Goal: Task Accomplishment & Management: Manage account settings

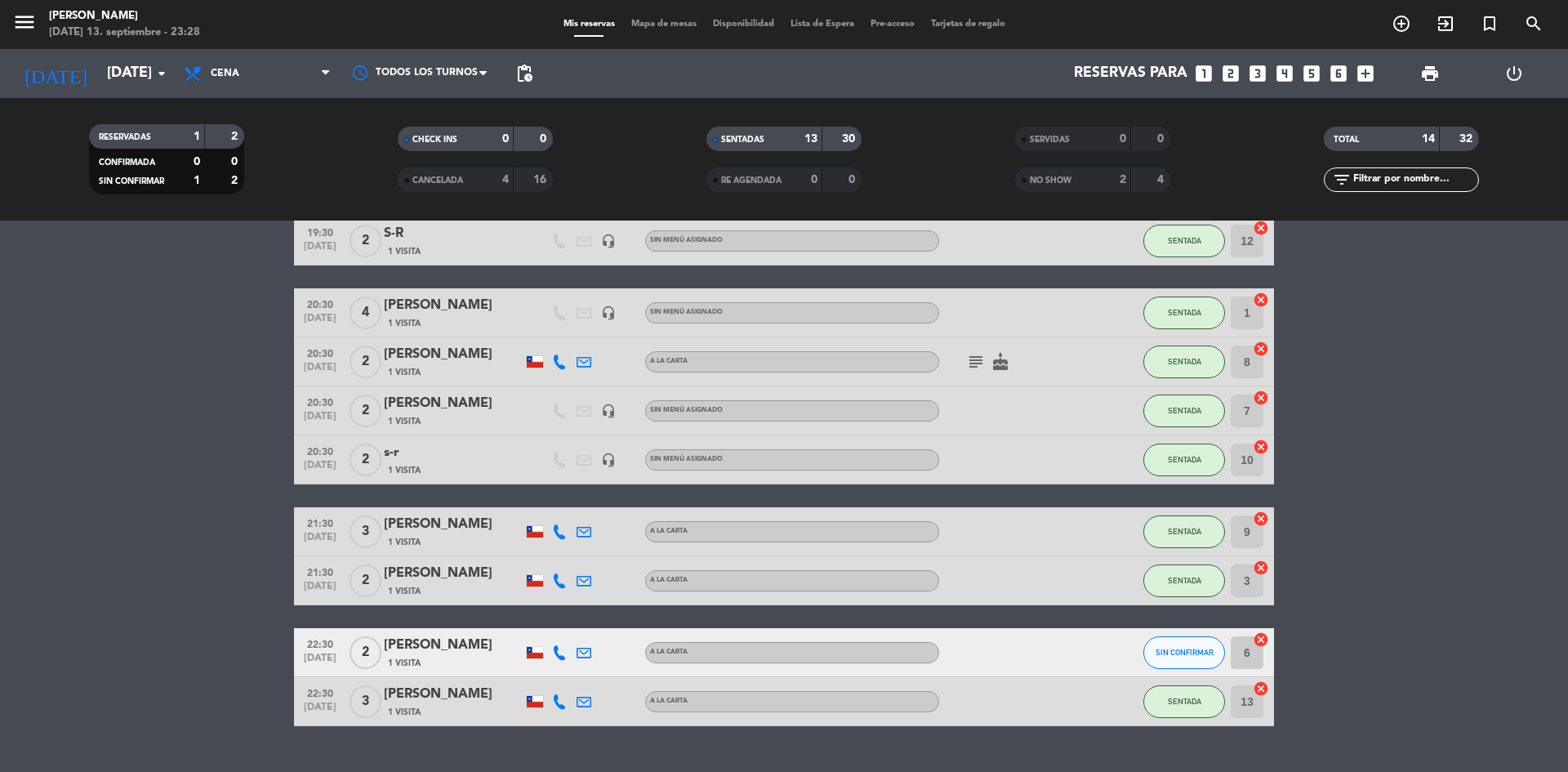
scroll to position [428, 0]
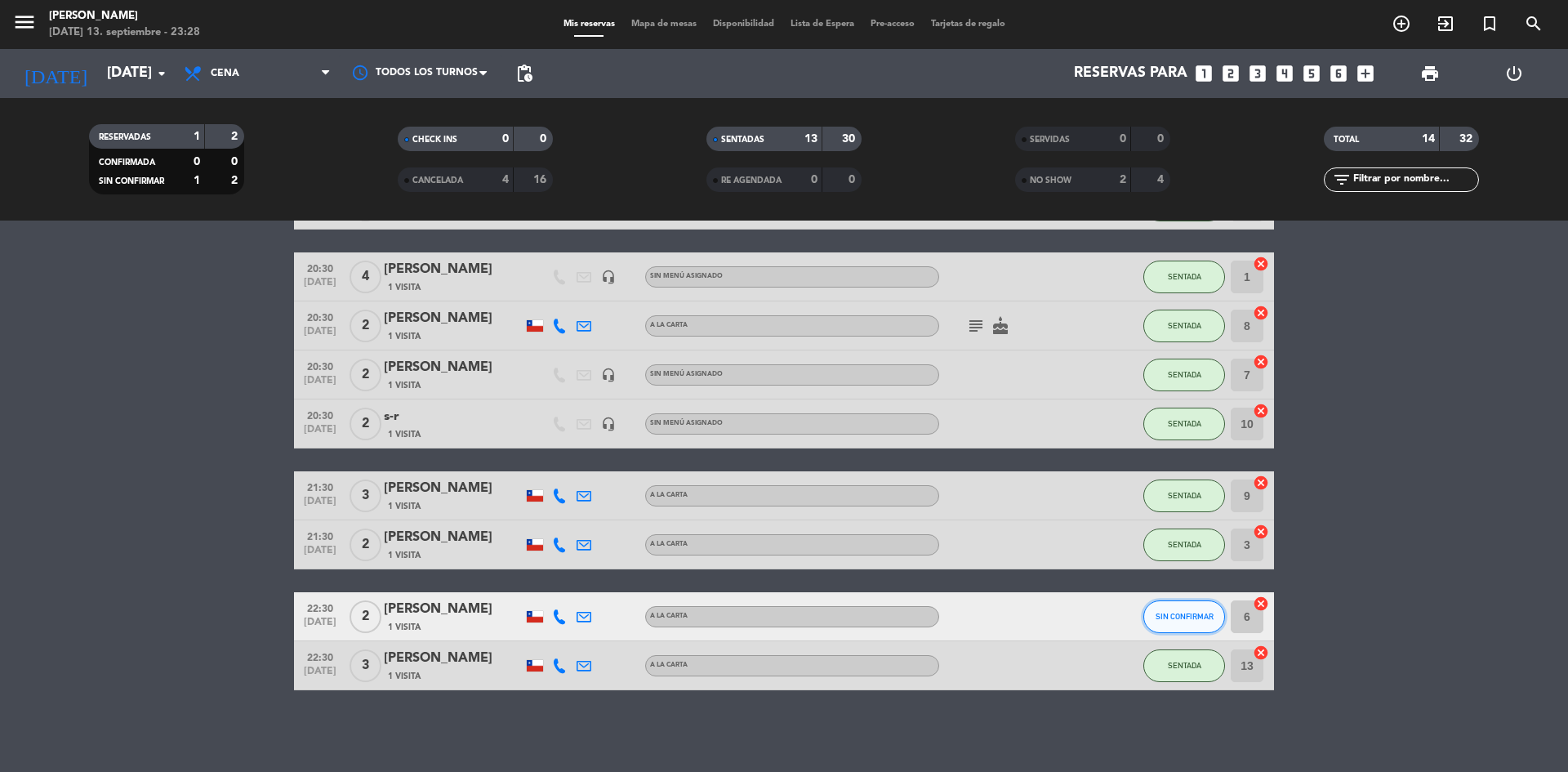
click at [1168, 610] on button "SIN CONFIRMAR" at bounding box center [1184, 617] width 82 height 33
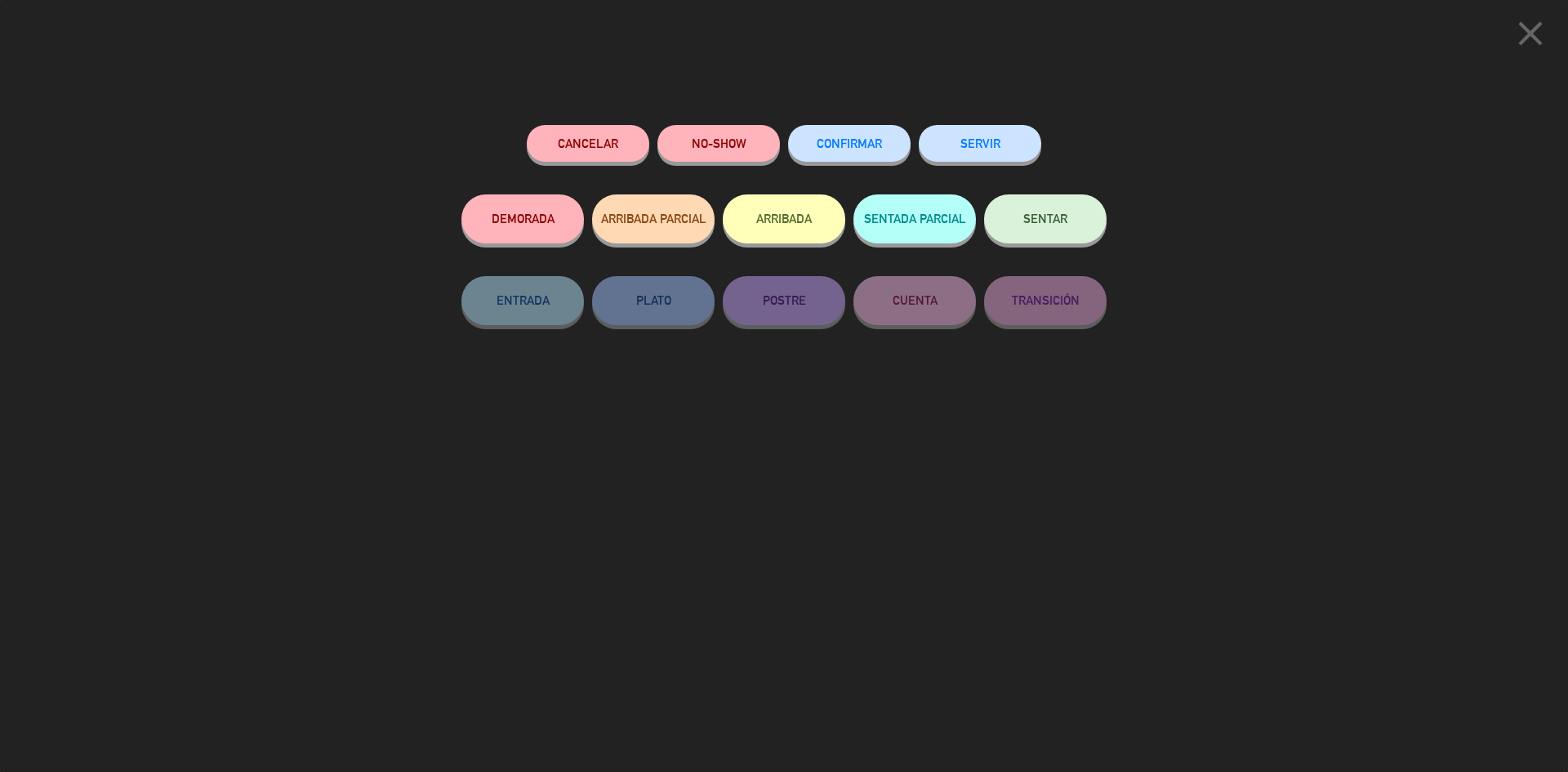
click at [1028, 206] on button "SENTAR" at bounding box center [1045, 218] width 123 height 49
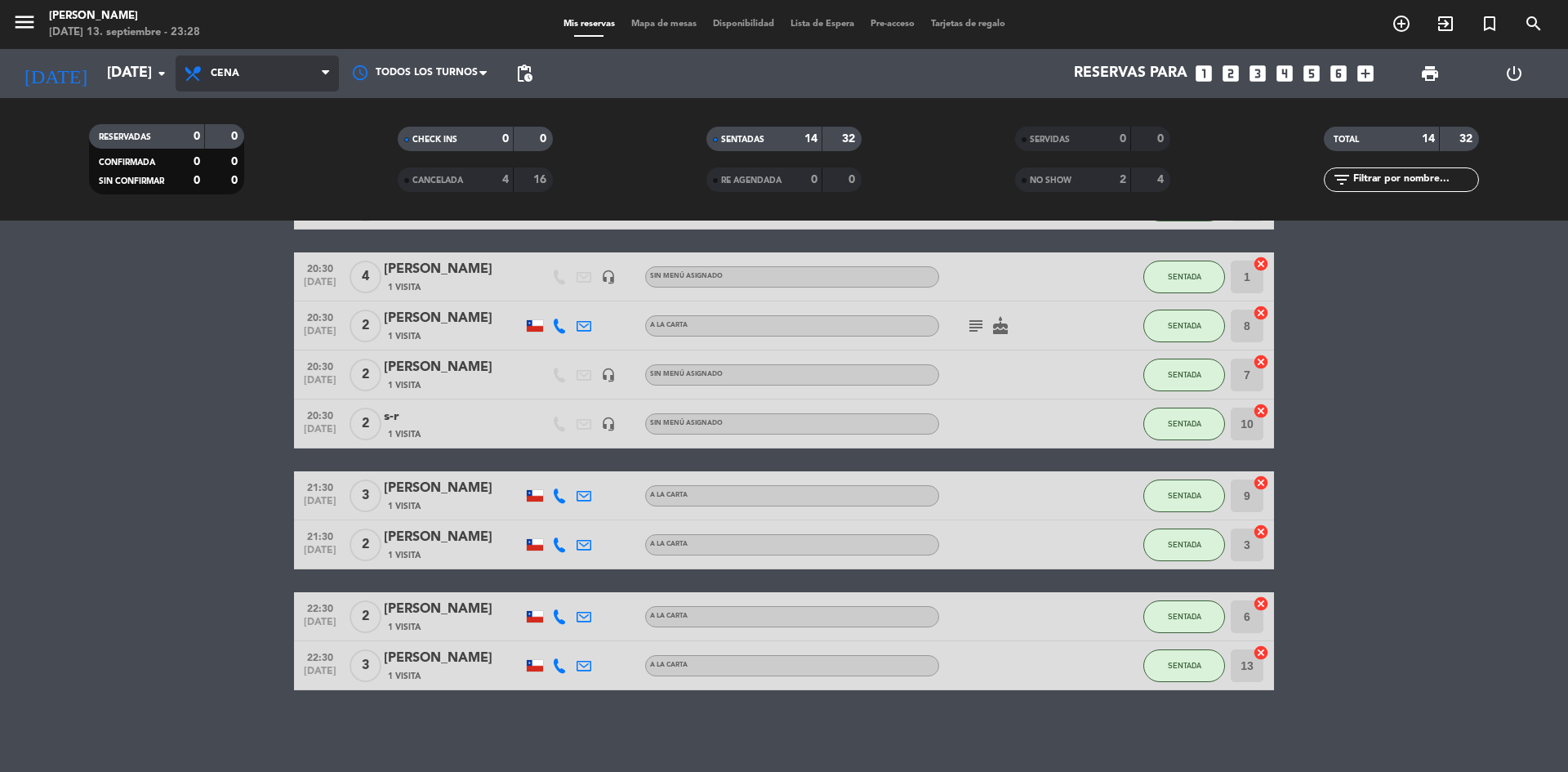
click at [261, 72] on span "Cena" at bounding box center [257, 73] width 163 height 36
click at [212, 257] on bookings-row "18:00 [DATE] 2 [PERSON_NAME] 2 Visitas A LA CARTA SENTADA 11 cancel 18:00 [DATE…" at bounding box center [784, 278] width 1568 height 823
click at [125, 87] on input "[DATE]" at bounding box center [193, 73] width 189 height 33
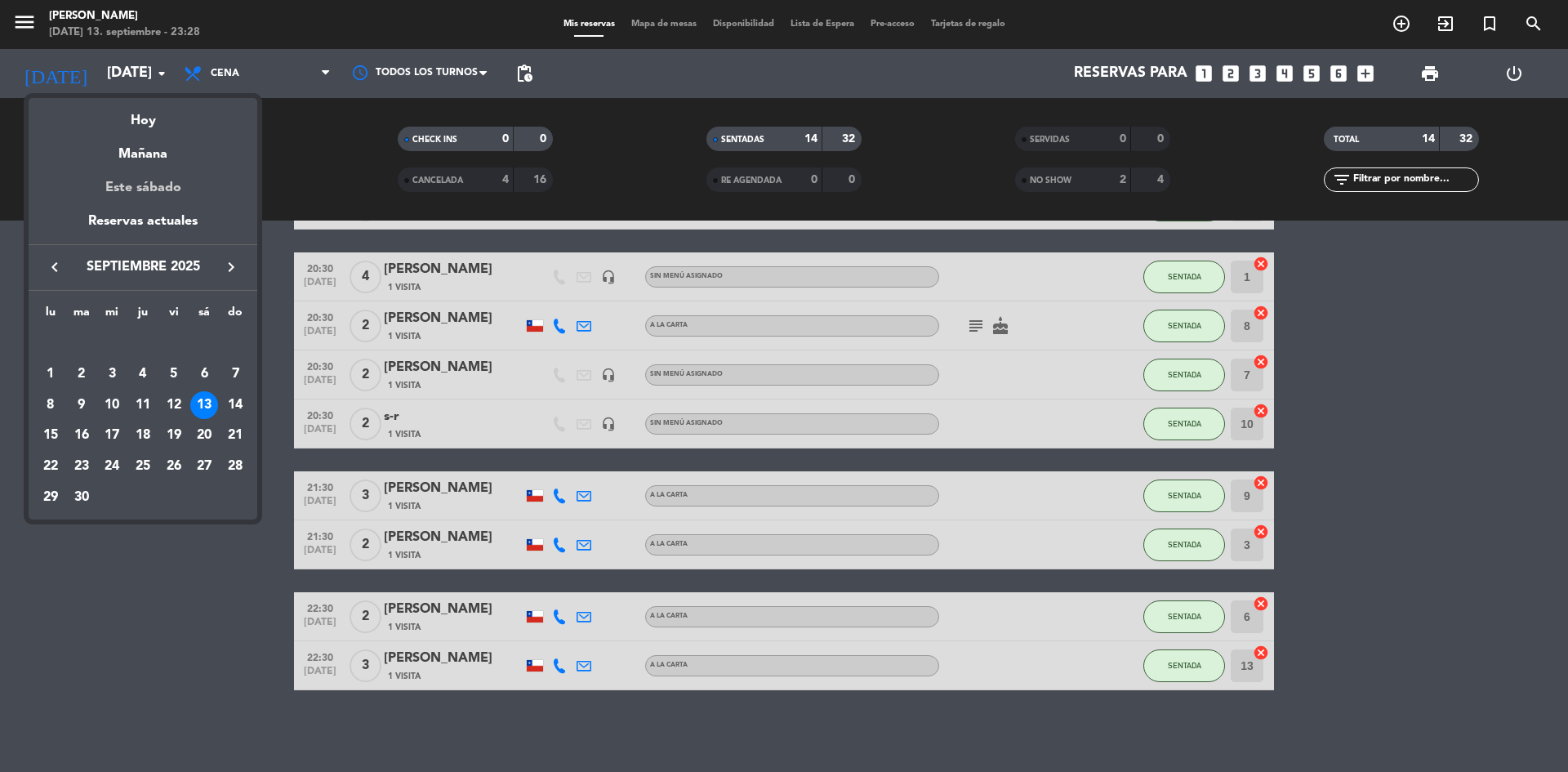
click at [151, 167] on div "Este sábado" at bounding box center [143, 187] width 229 height 45
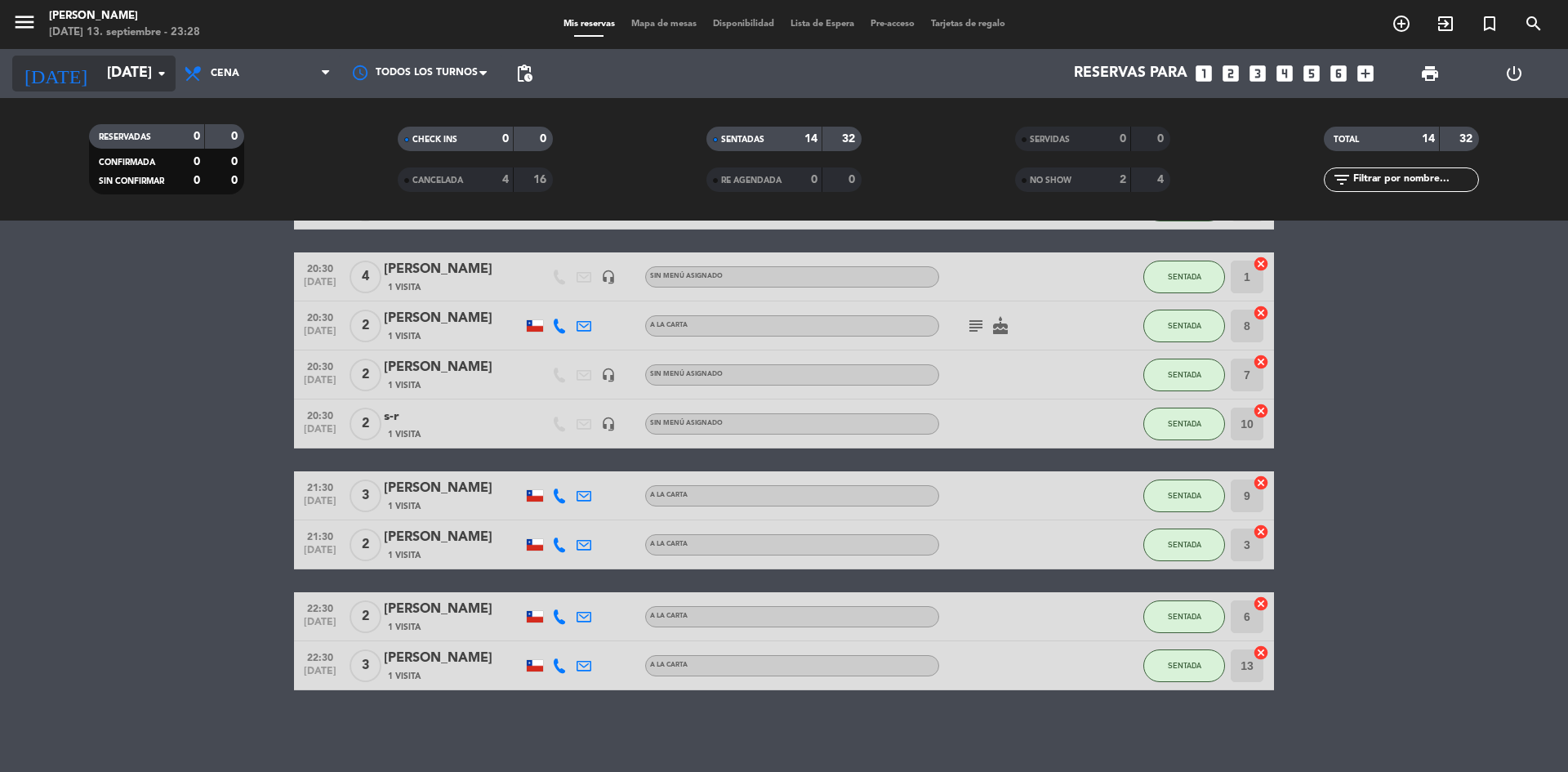
click at [131, 70] on input "[DATE]" at bounding box center [193, 73] width 189 height 33
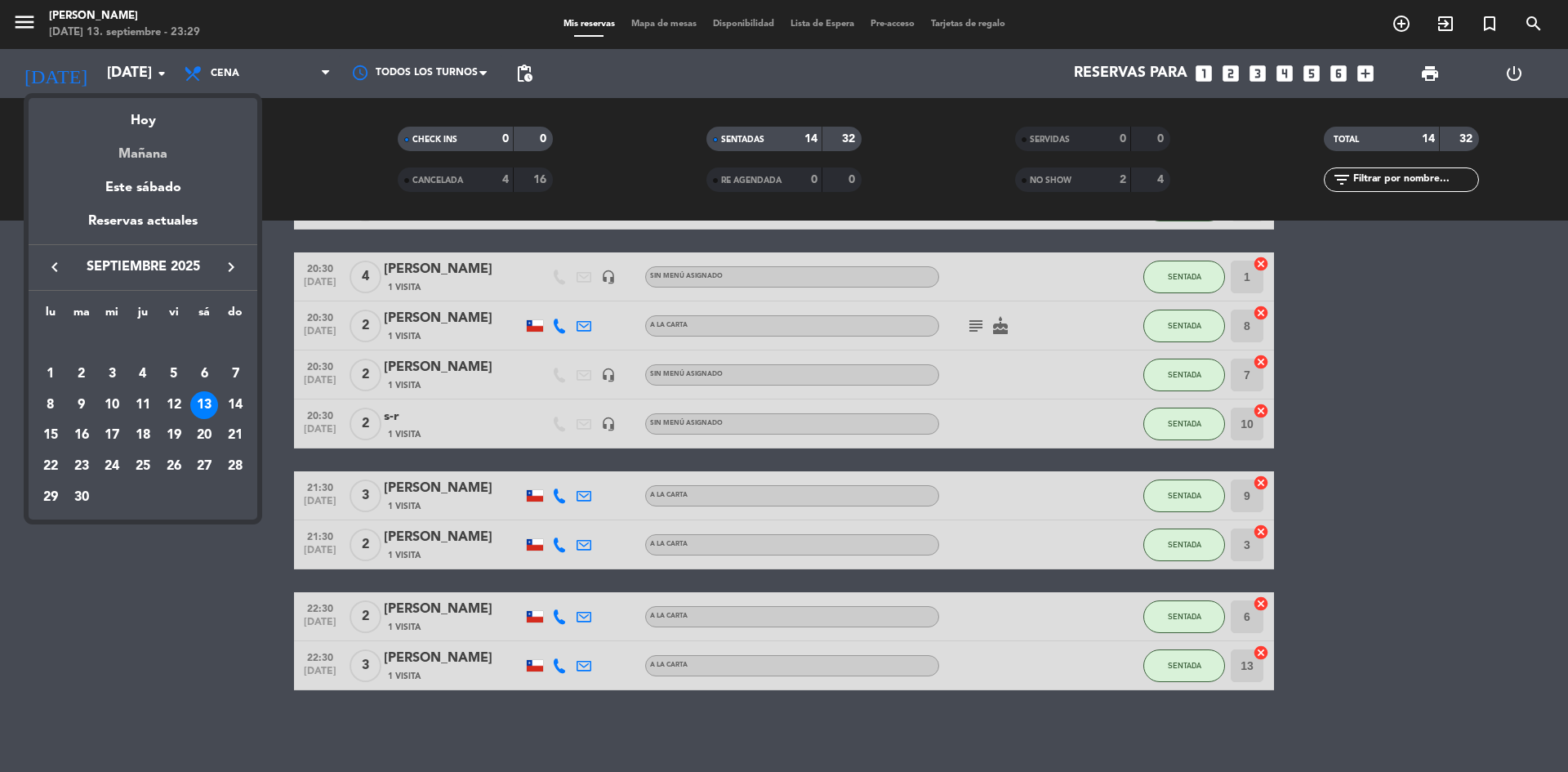
click at [140, 141] on div "Mañana" at bounding box center [143, 148] width 229 height 34
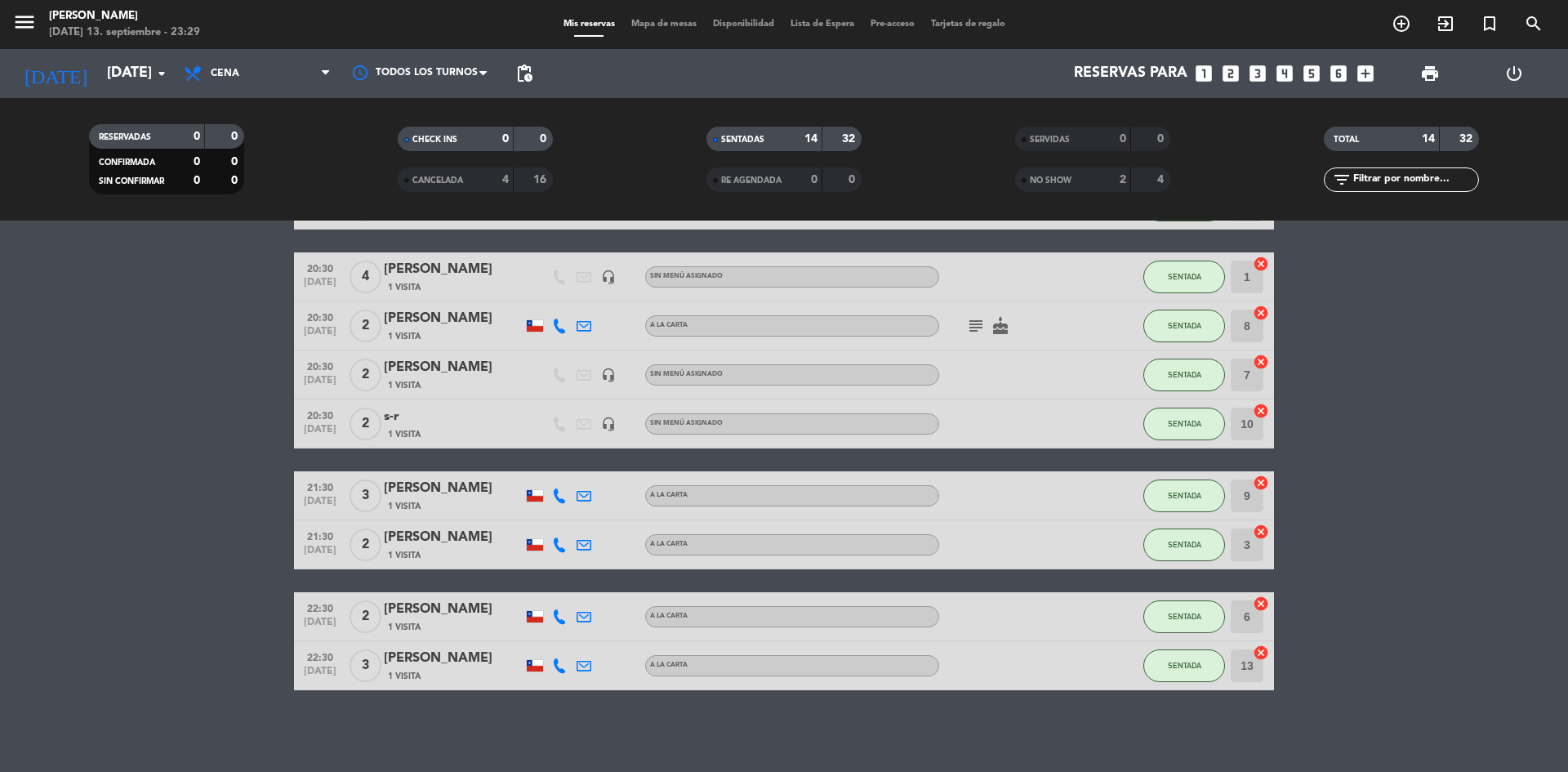
type input "[DATE]"
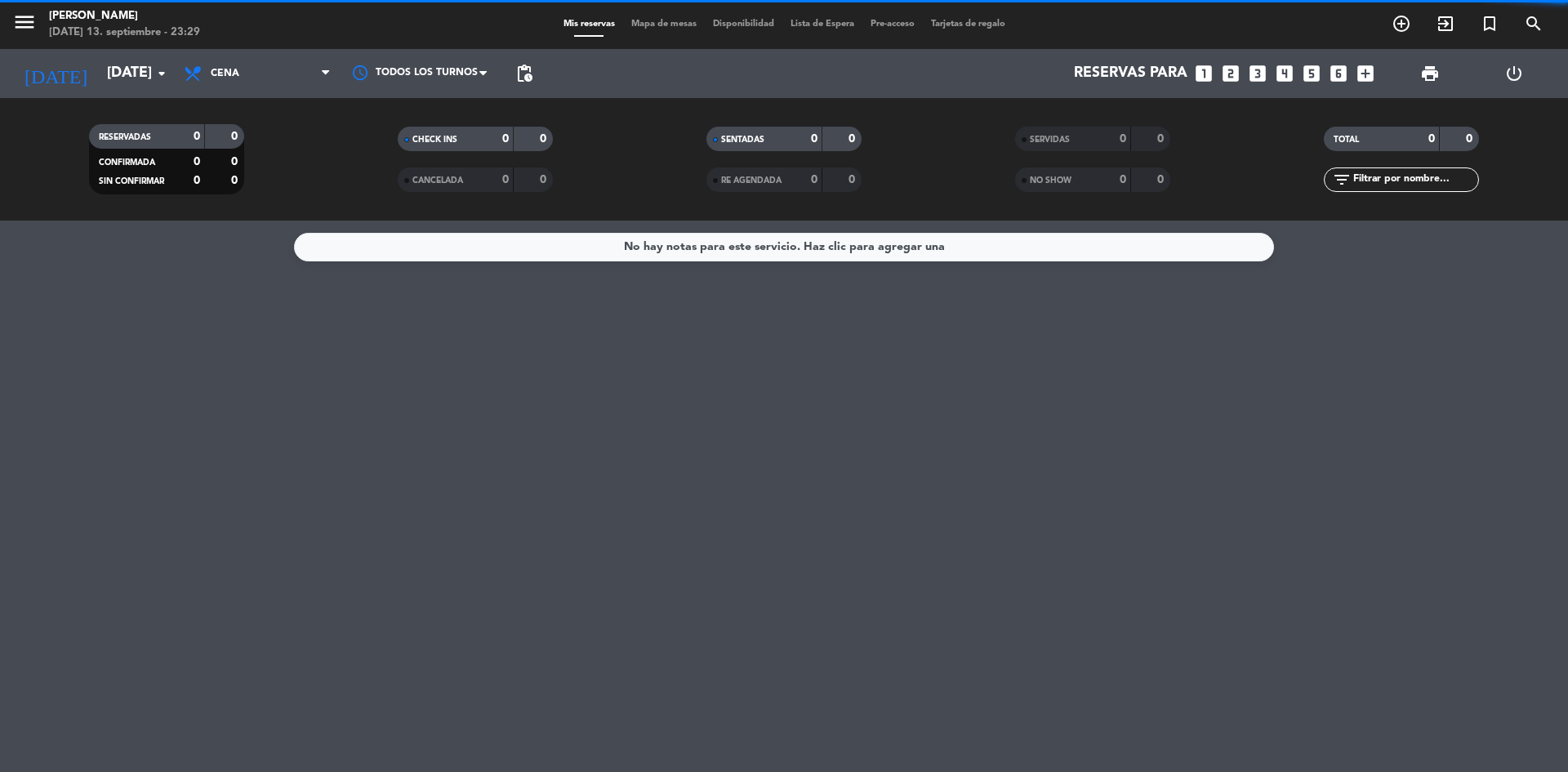
scroll to position [0, 0]
click at [250, 80] on span "Cena" at bounding box center [257, 73] width 163 height 36
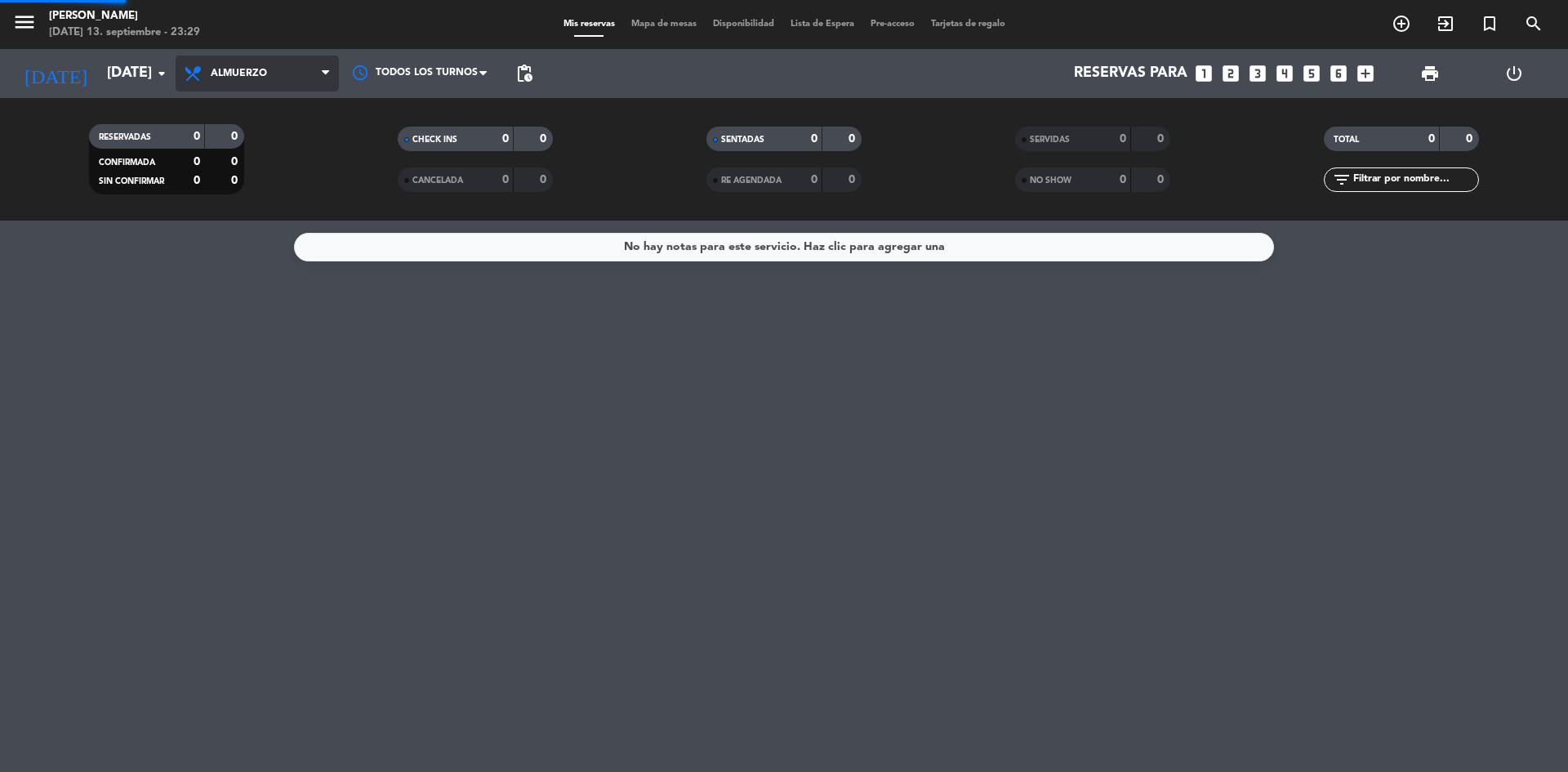
click at [259, 147] on div "menu [PERSON_NAME] [DATE] 13. septiembre - 23:29 Mis reservas Mapa de mesas Dis…" at bounding box center [784, 110] width 1568 height 220
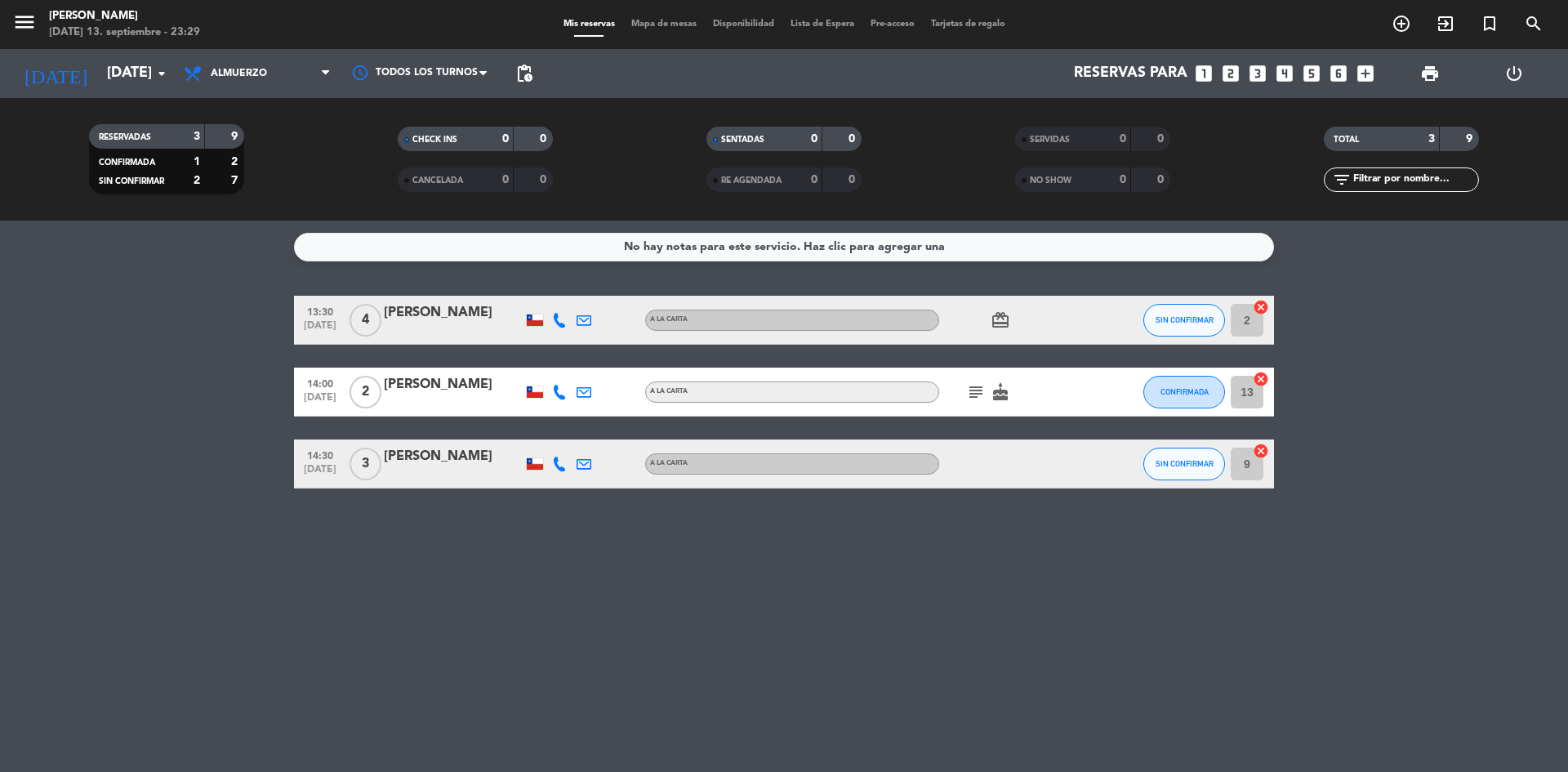
click at [972, 400] on icon "subject" at bounding box center [976, 392] width 19 height 19
click at [951, 552] on div "No hay notas para este servicio. Haz clic para agregar una 13:30 [DATE] 4 [PERS…" at bounding box center [784, 495] width 1568 height 551
